Goal: Complete application form

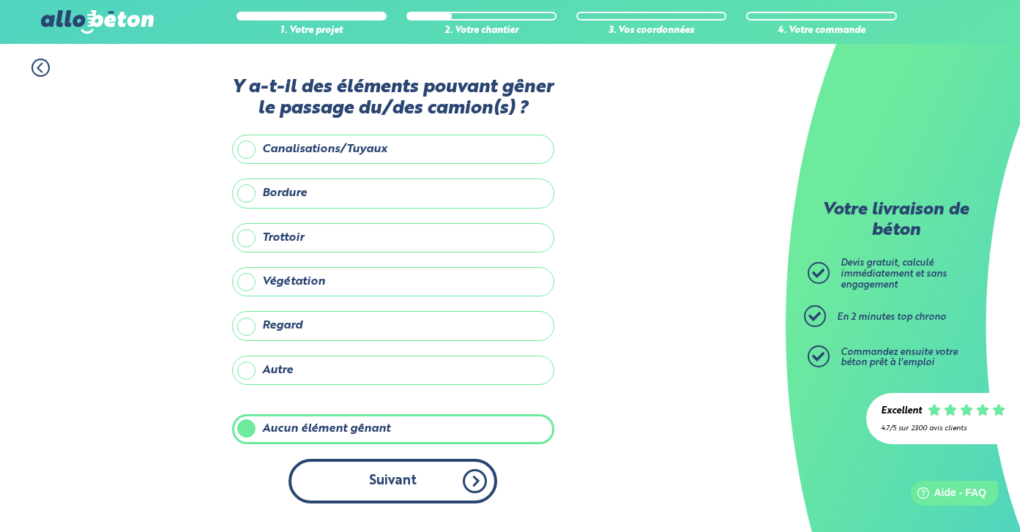
click at [447, 471] on button "Suivant" at bounding box center [392, 481] width 209 height 45
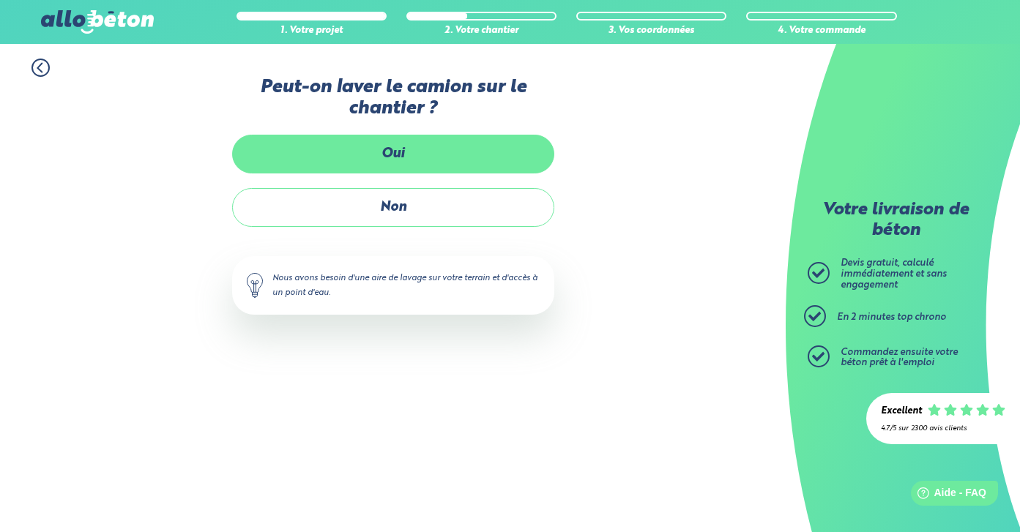
click at [431, 139] on label "Oui" at bounding box center [393, 154] width 322 height 39
click at [0, 0] on input "Oui" at bounding box center [0, 0] width 0 height 0
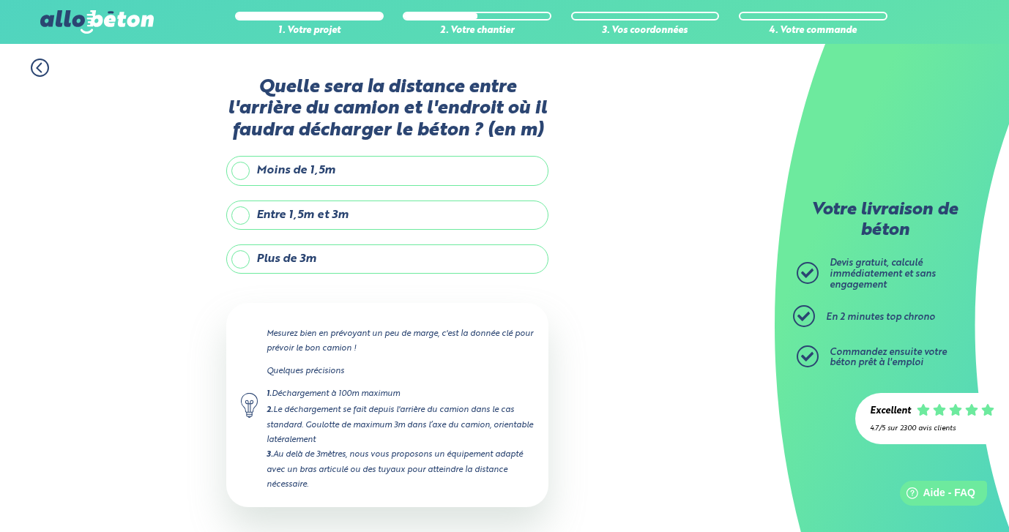
click at [244, 214] on label "Entre 1,5m et 3m" at bounding box center [387, 215] width 322 height 29
click at [0, 0] on input "Entre 1,5m et 3m" at bounding box center [0, 0] width 0 height 0
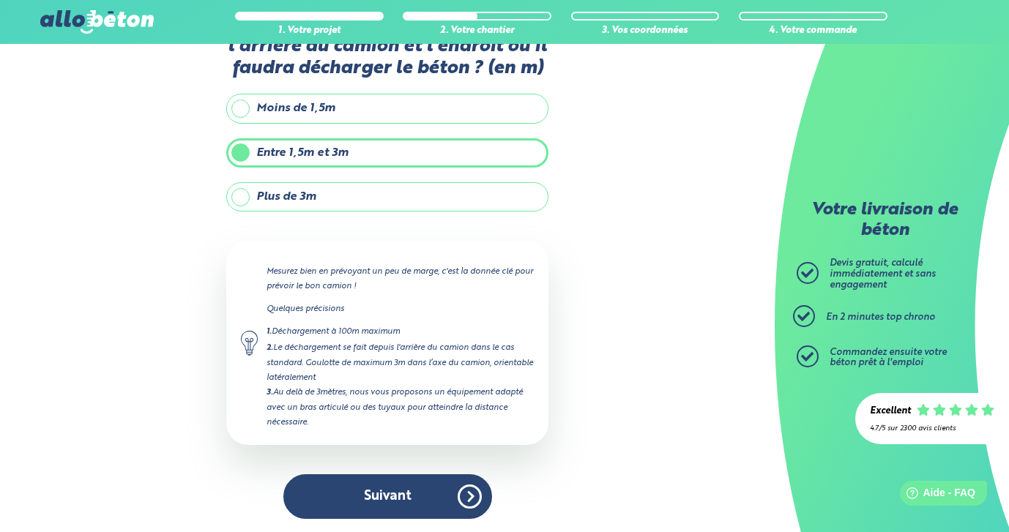
scroll to position [61, 0]
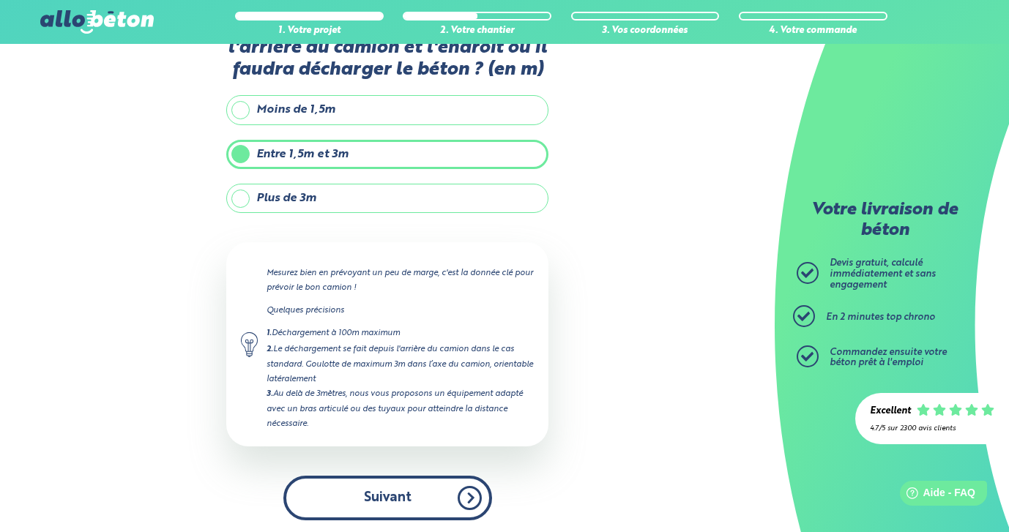
click at [416, 501] on button "Suivant" at bounding box center [387, 498] width 209 height 45
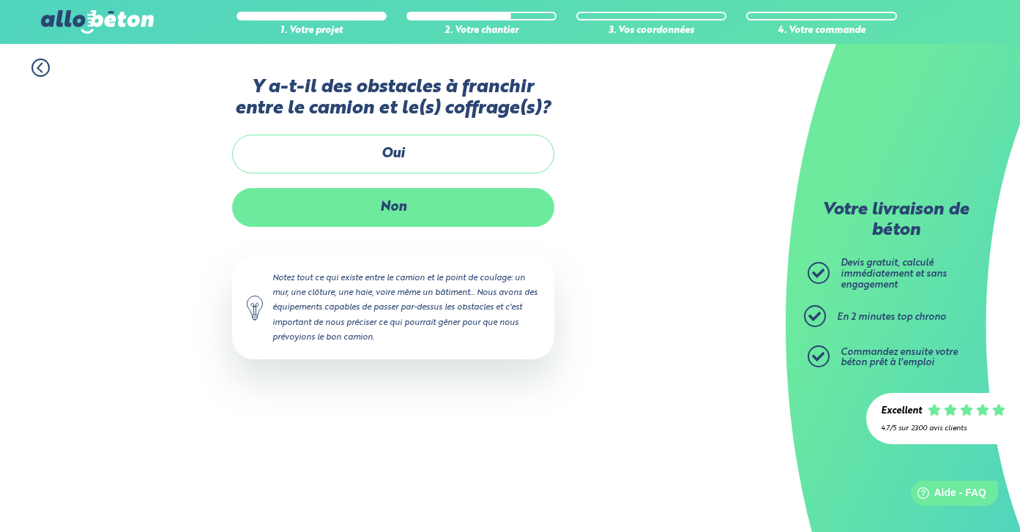
click at [386, 206] on label "Non" at bounding box center [393, 207] width 322 height 39
click at [0, 0] on input "Non" at bounding box center [0, 0] width 0 height 0
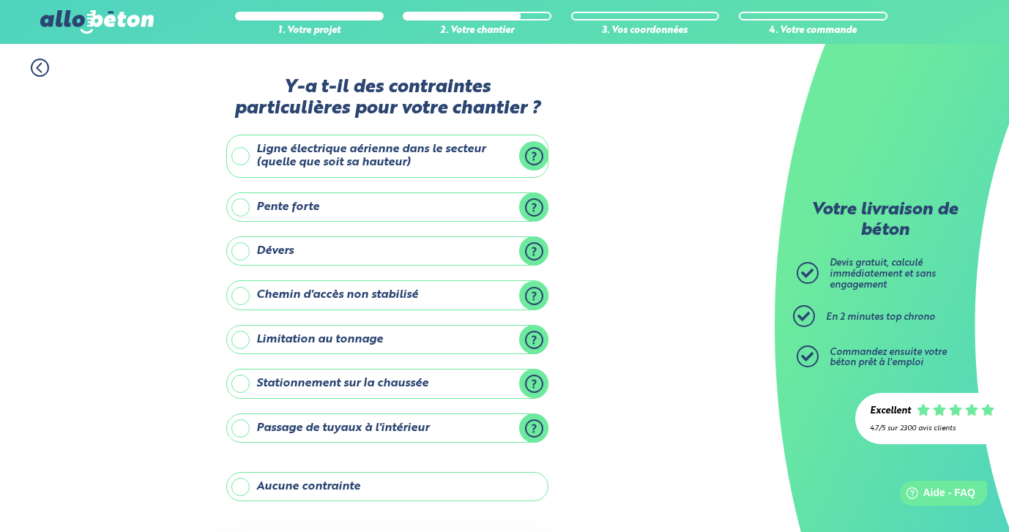
click at [258, 487] on label "Aucune contrainte" at bounding box center [387, 486] width 322 height 29
click at [0, 0] on input "Aucune contrainte" at bounding box center [0, 0] width 0 height 0
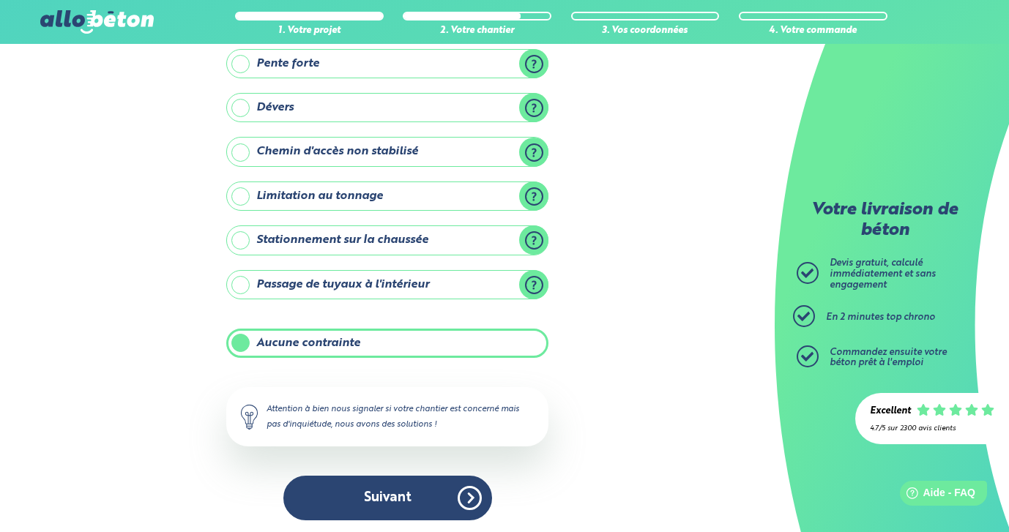
scroll to position [143, 0]
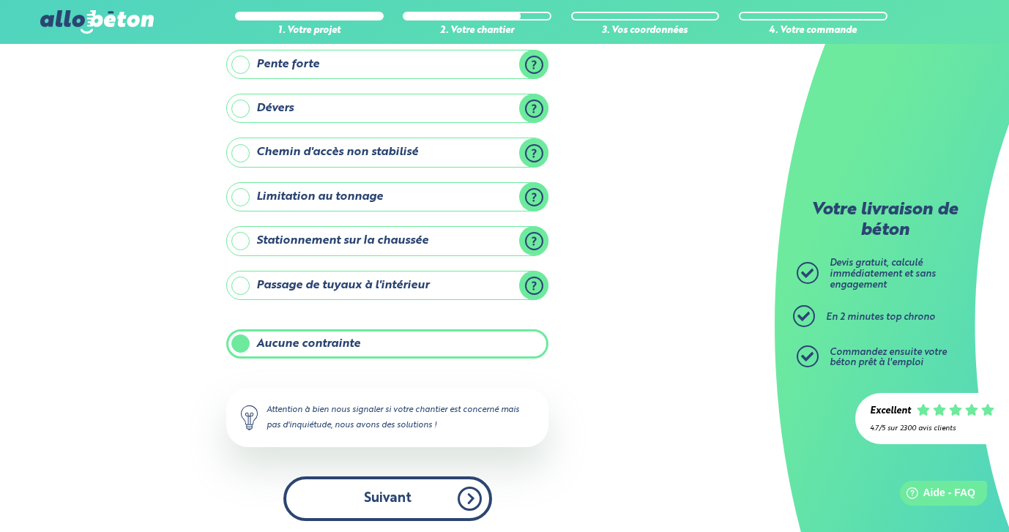
click at [396, 484] on button "Suivant" at bounding box center [387, 499] width 209 height 45
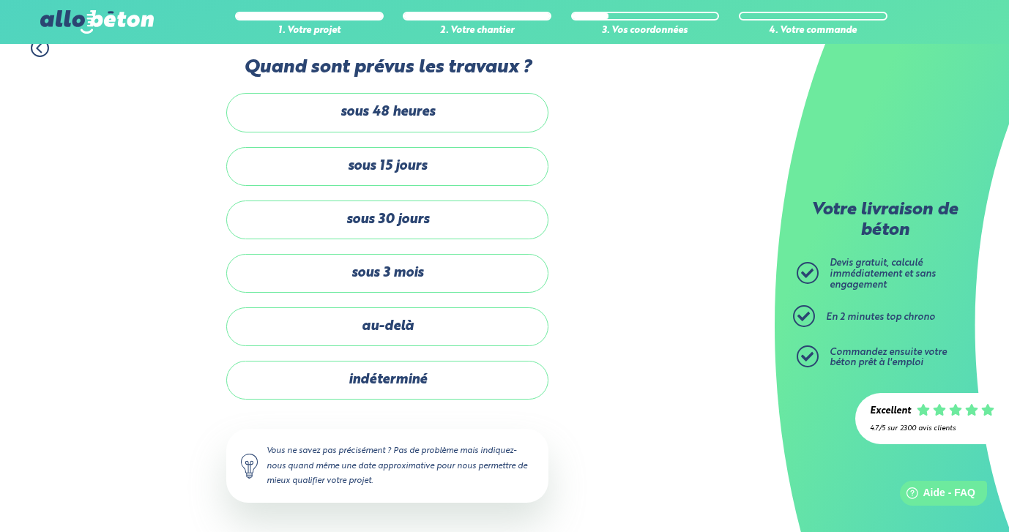
scroll to position [18, 0]
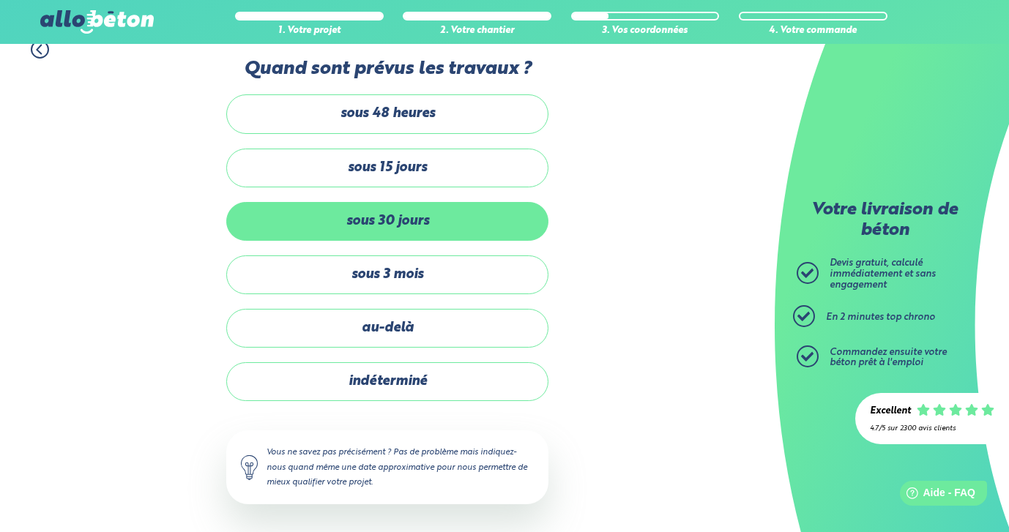
click at [384, 216] on label "sous 30 jours" at bounding box center [387, 221] width 322 height 39
click at [0, 0] on input "sous 30 jours" at bounding box center [0, 0] width 0 height 0
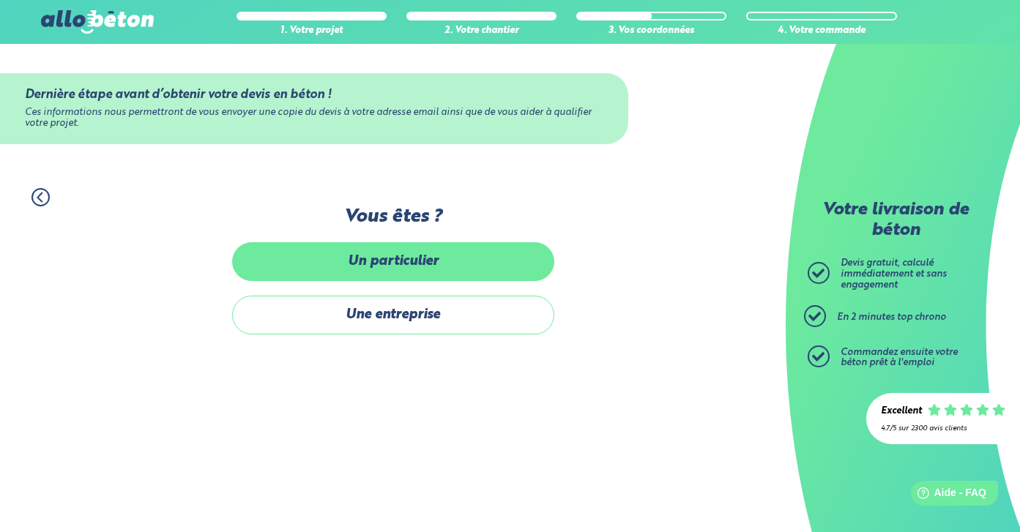
click at [387, 254] on label "Un particulier" at bounding box center [393, 261] width 322 height 39
click at [0, 0] on input "Un particulier" at bounding box center [0, 0] width 0 height 0
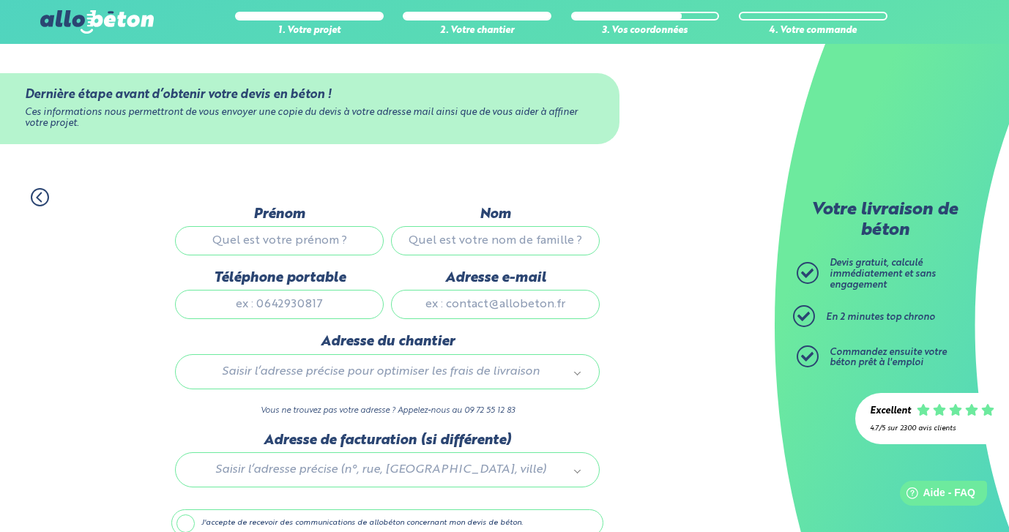
type input "p"
type input "[PERSON_NAME]"
type input "B"
type input "VINEL"
type input "0633658251"
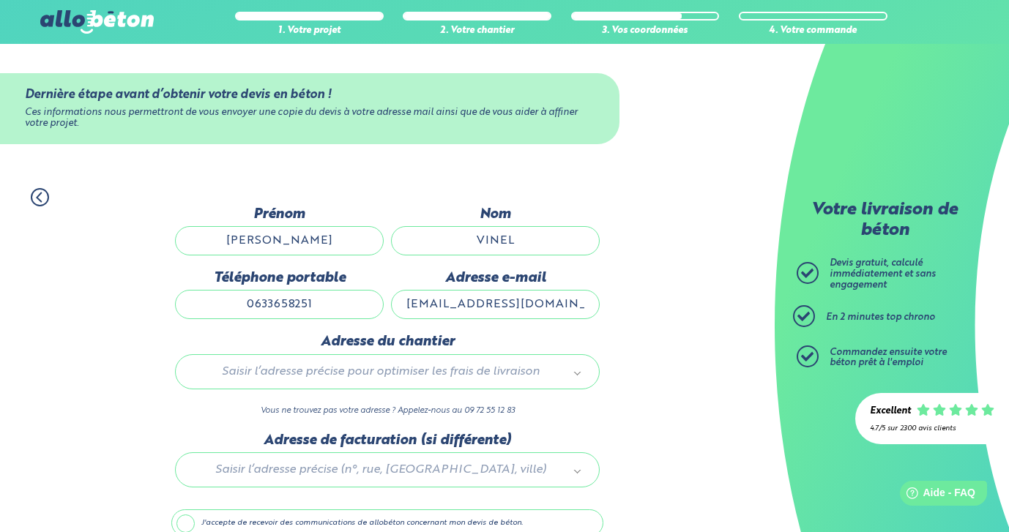
type input "[EMAIL_ADDRESS][DOMAIN_NAME]"
click at [290, 367] on div "Saisir l’adresse précise pour optimiser les frais de livraison" at bounding box center [387, 371] width 425 height 35
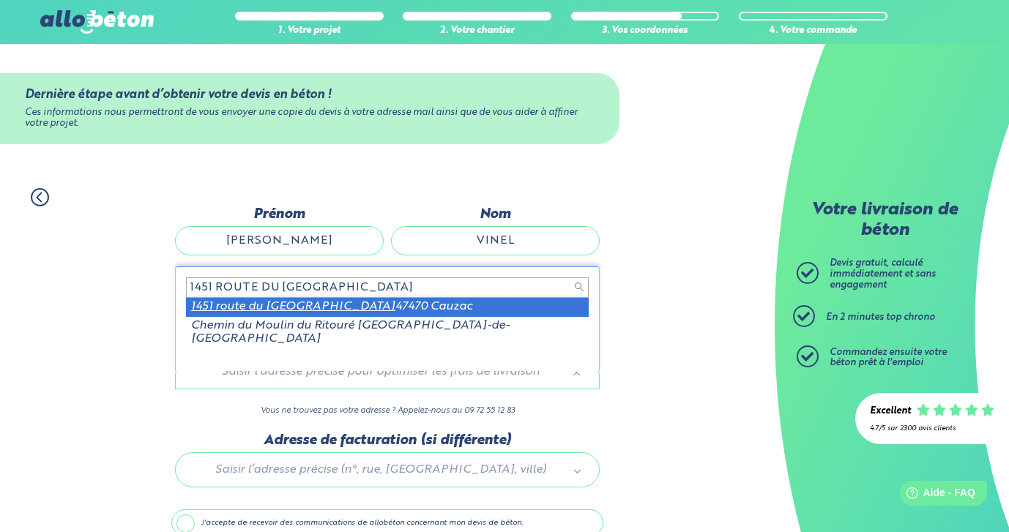
type input "1451 ROUTE DU [GEOGRAPHIC_DATA]"
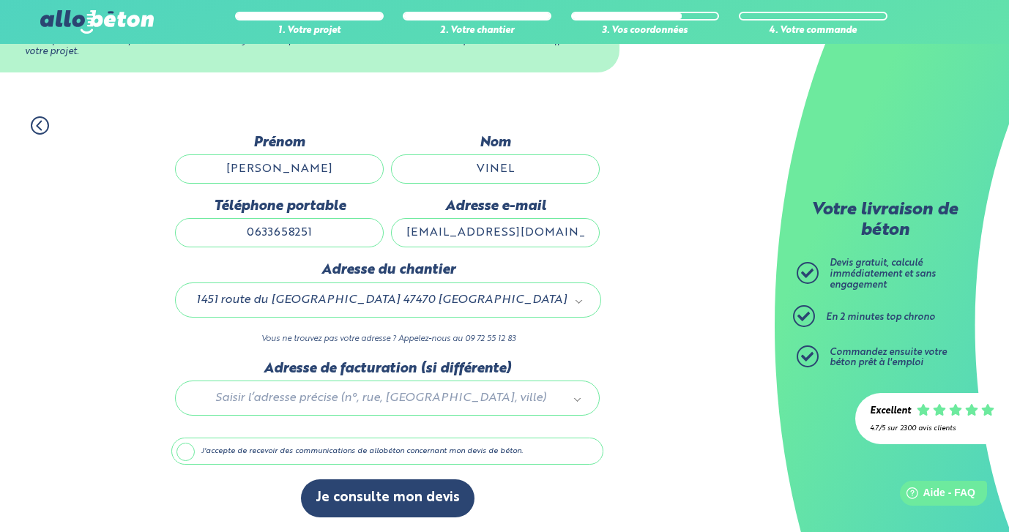
scroll to position [76, 0]
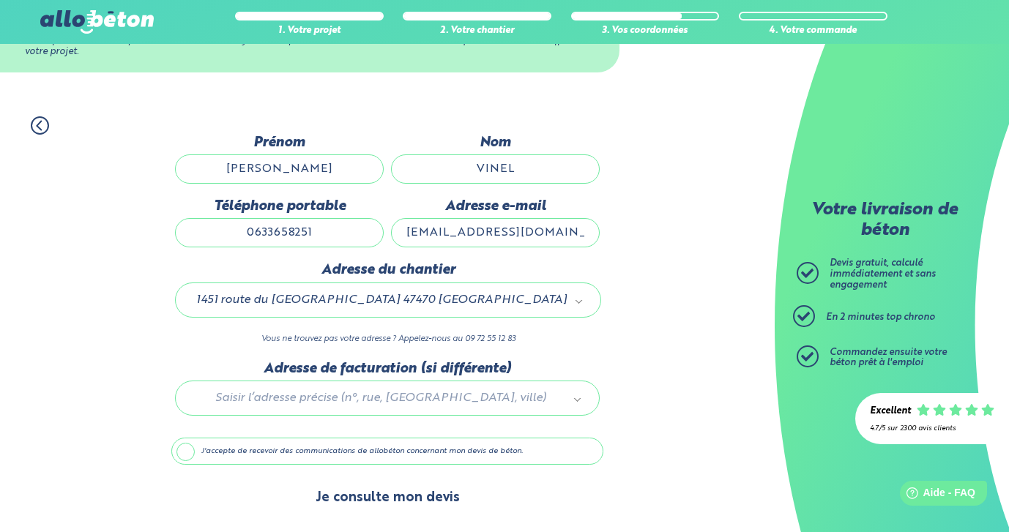
click at [359, 494] on button "Je consulte mon devis" at bounding box center [388, 498] width 174 height 37
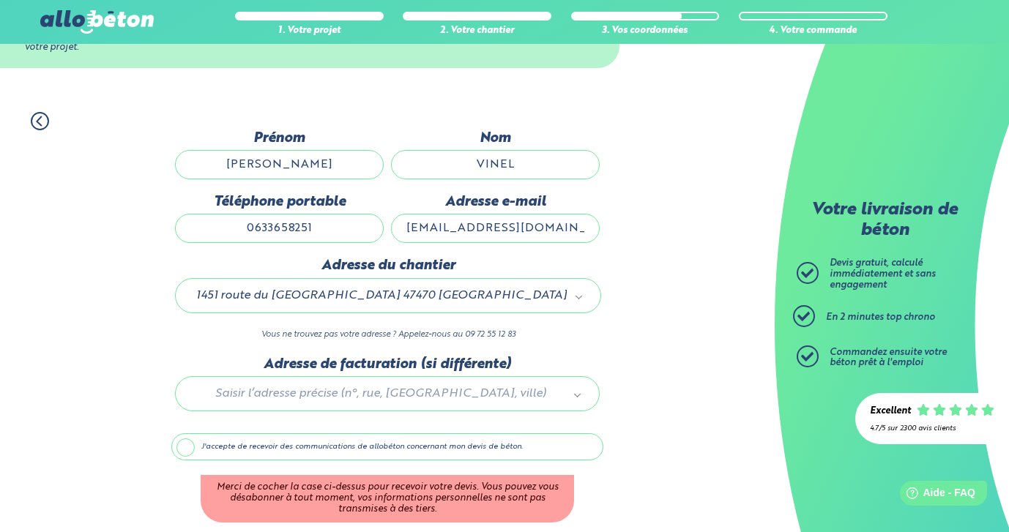
click at [190, 450] on label "J'accepte de recevoir des communications de allobéton concernant mon devis de b…" at bounding box center [387, 447] width 432 height 28
click at [0, 0] on input "J'accepte de recevoir des communications de allobéton concernant mon devis de b…" at bounding box center [0, 0] width 0 height 0
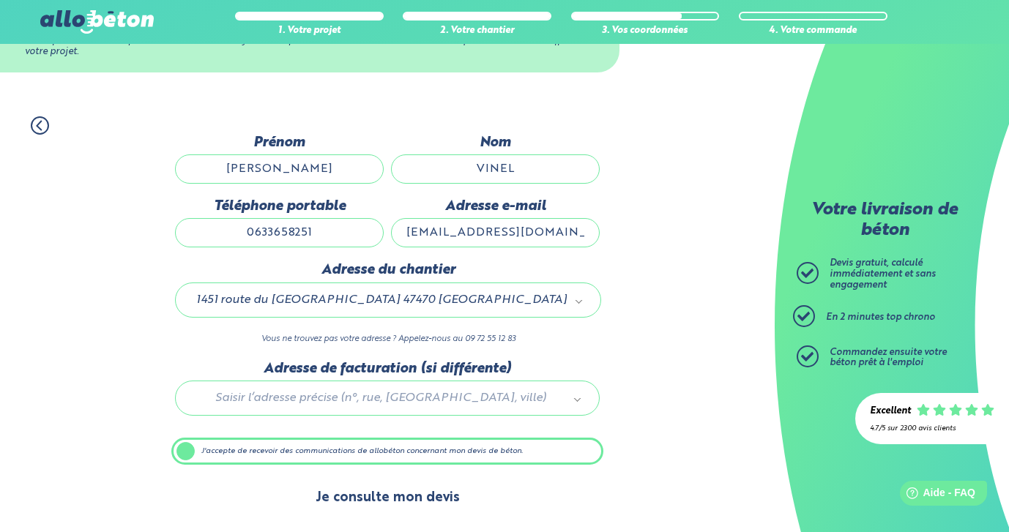
click at [355, 493] on button "Je consulte mon devis" at bounding box center [388, 498] width 174 height 37
